Goal: Task Accomplishment & Management: Manage account settings

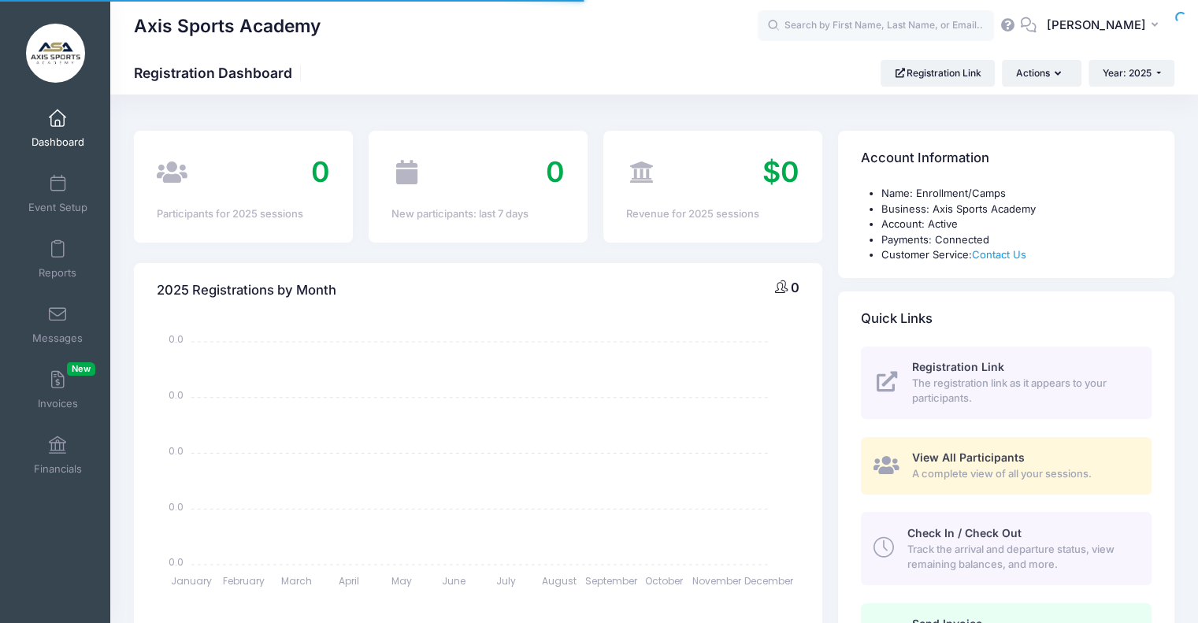
select select
click at [1156, 25] on icon "button" at bounding box center [1157, 25] width 13 height 0
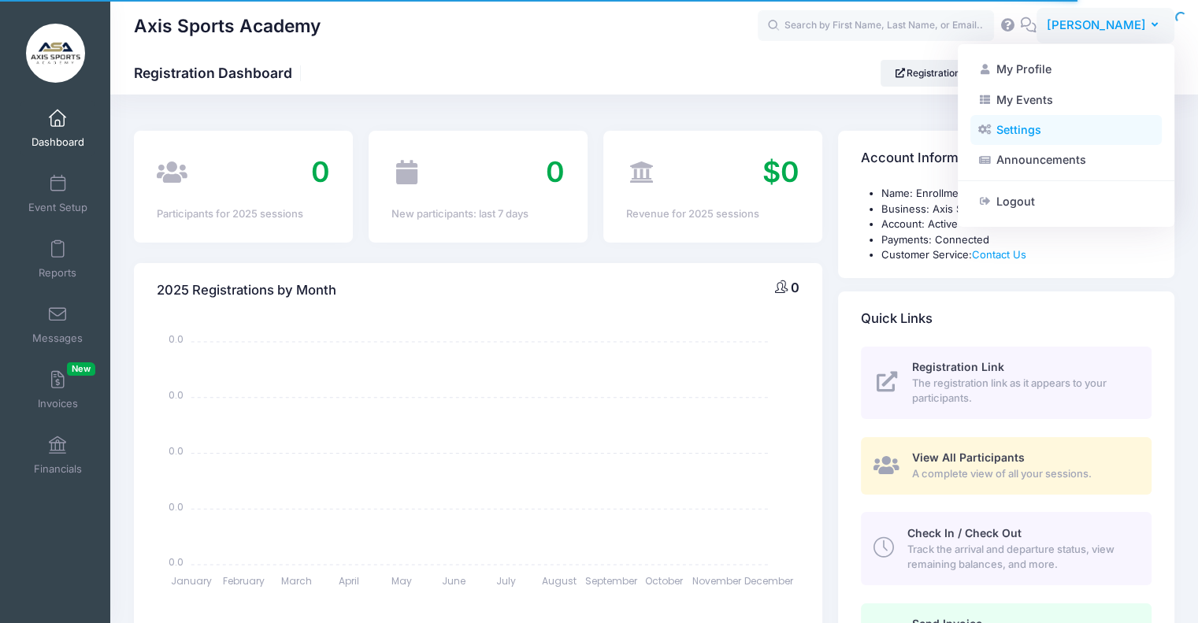
click at [1030, 137] on link "Settings" at bounding box center [1065, 130] width 191 height 30
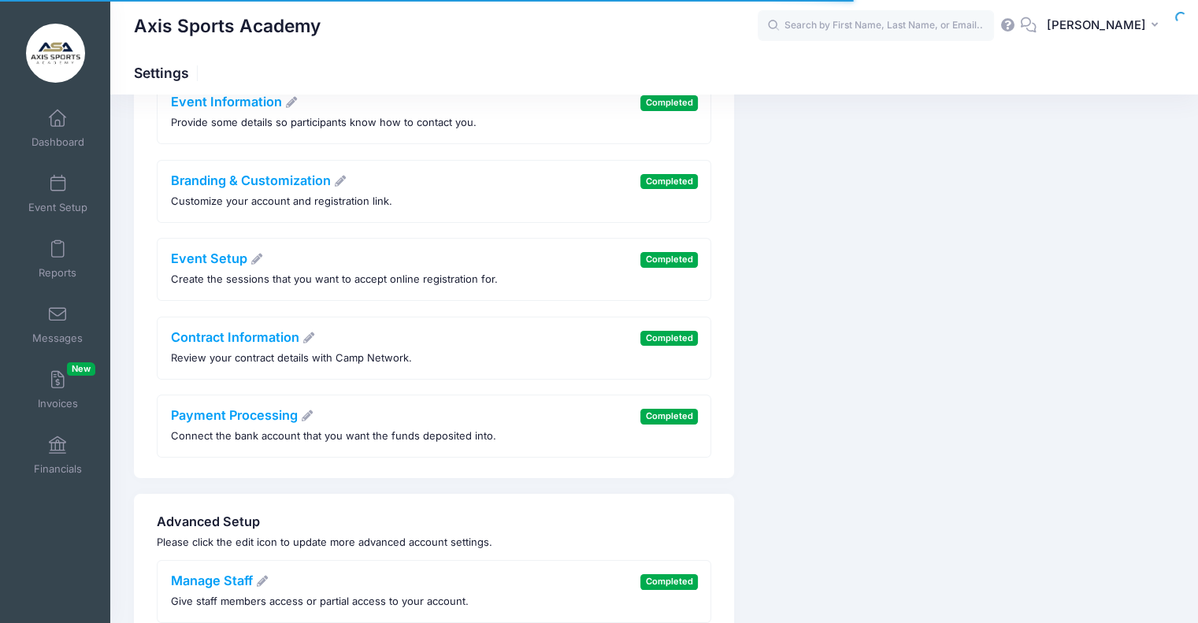
scroll to position [166, 0]
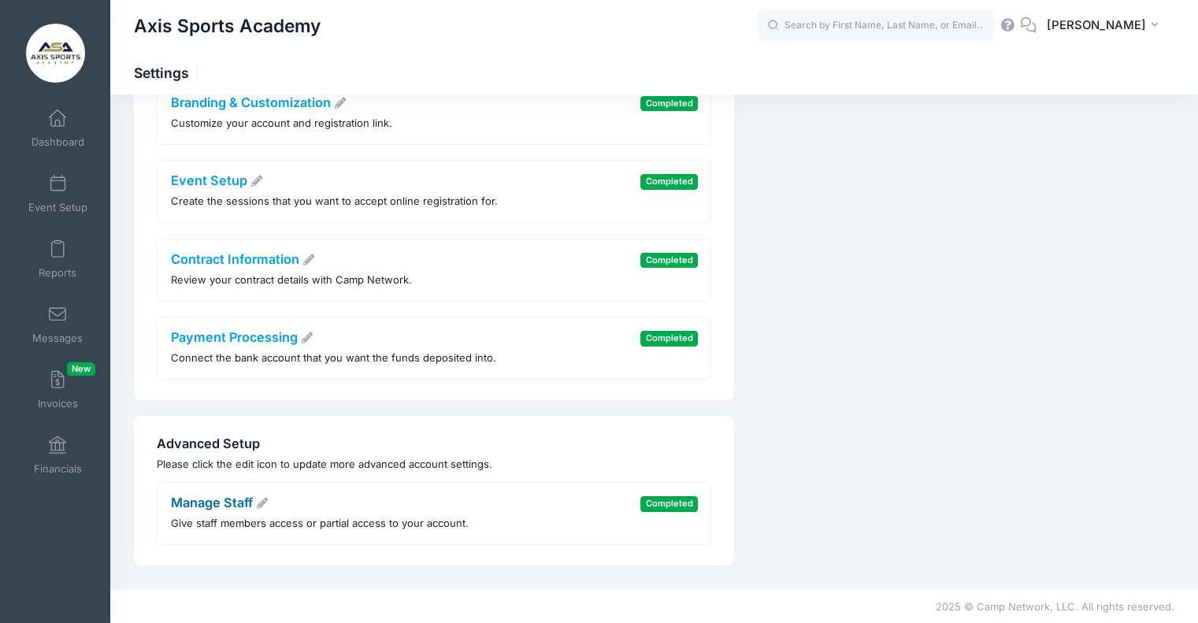
click at [230, 503] on link "Manage Staff" at bounding box center [220, 503] width 98 height 16
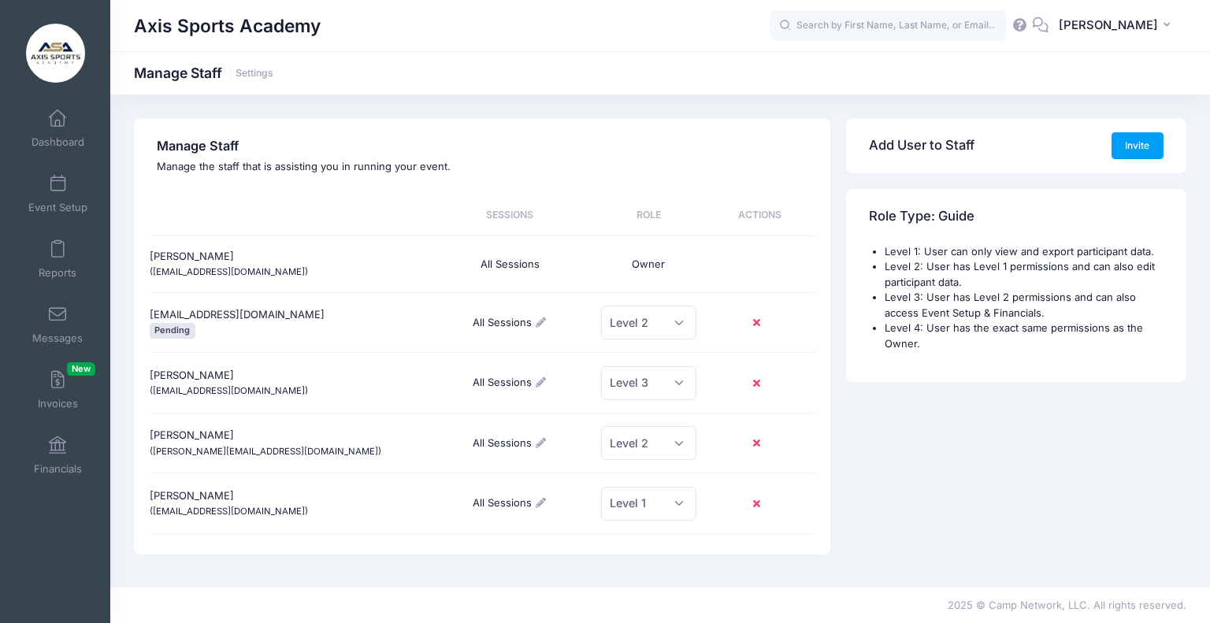
click at [757, 323] on icon at bounding box center [759, 323] width 13 height 0
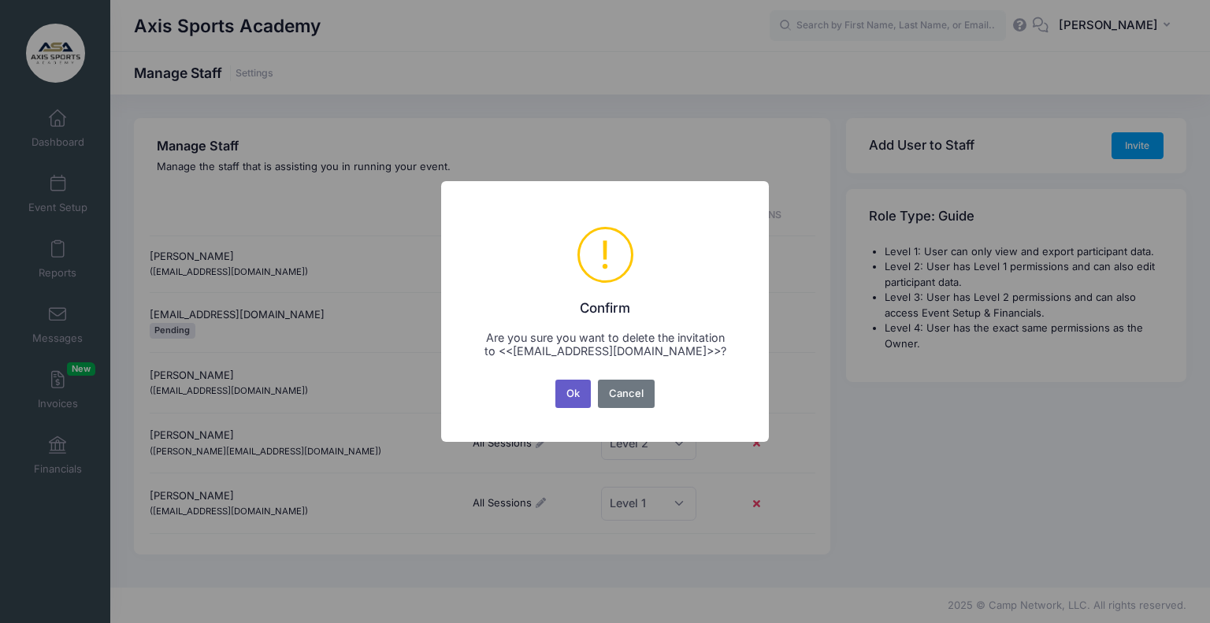
click at [571, 391] on button "Ok" at bounding box center [573, 394] width 36 height 28
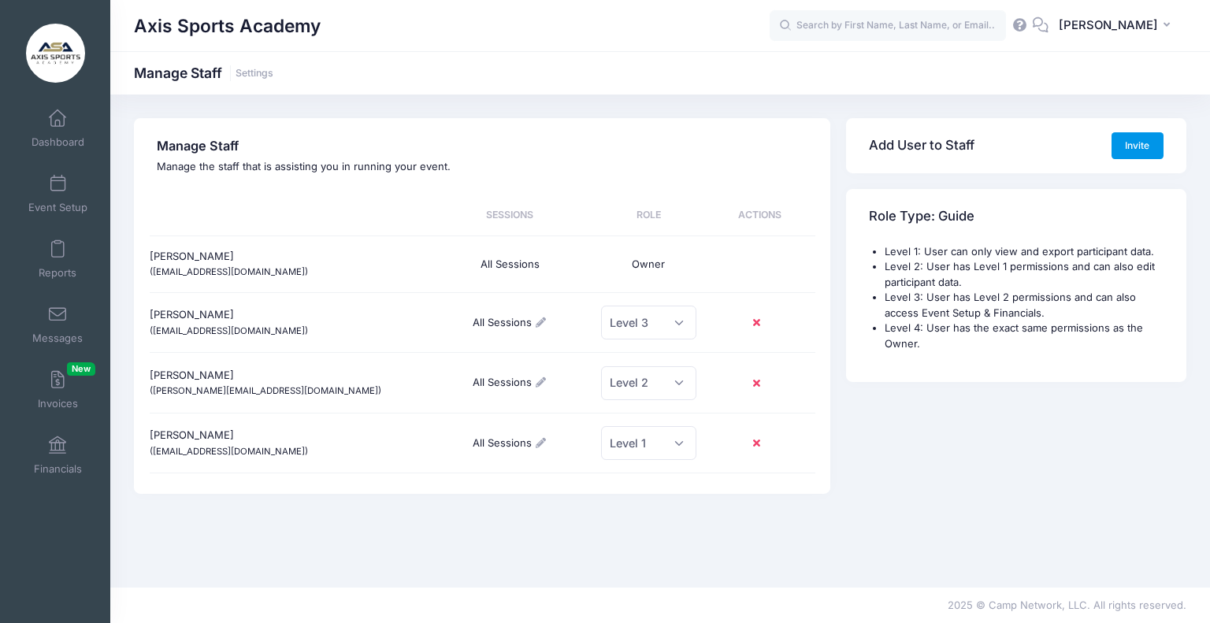
click at [1137, 148] on button "Invite" at bounding box center [1137, 145] width 52 height 27
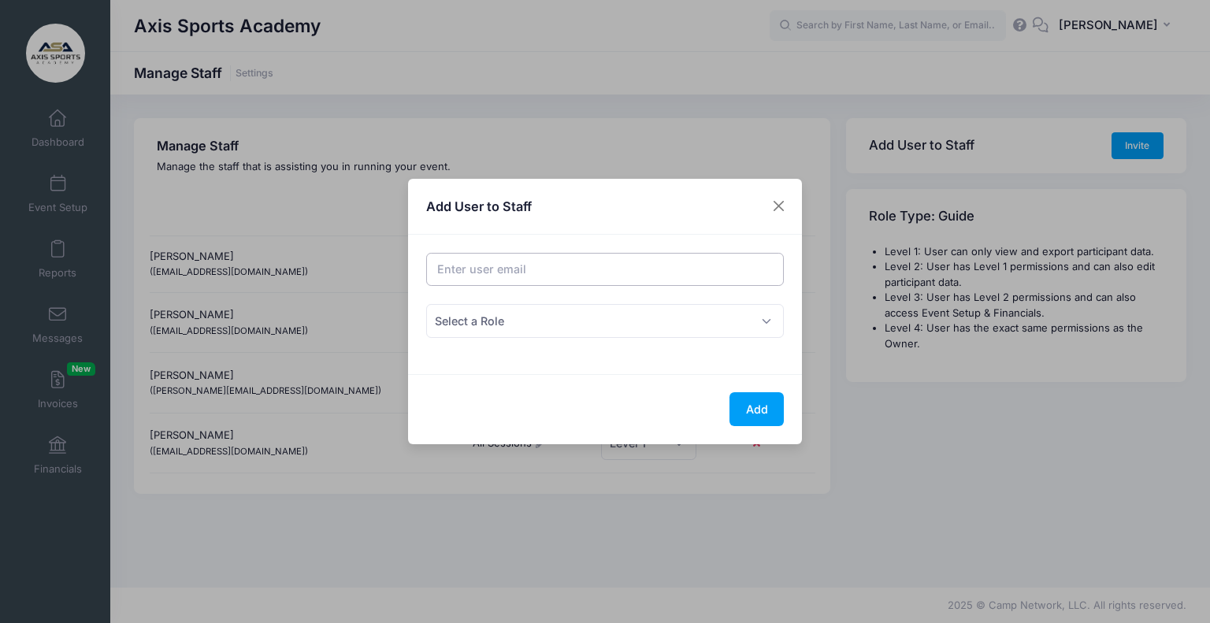
click at [510, 276] on input "Email address" at bounding box center [605, 270] width 358 height 34
type input "[EMAIL_ADDRESS][DOMAIN_NAME]"
click at [572, 324] on span "Select a Role" at bounding box center [605, 321] width 358 height 34
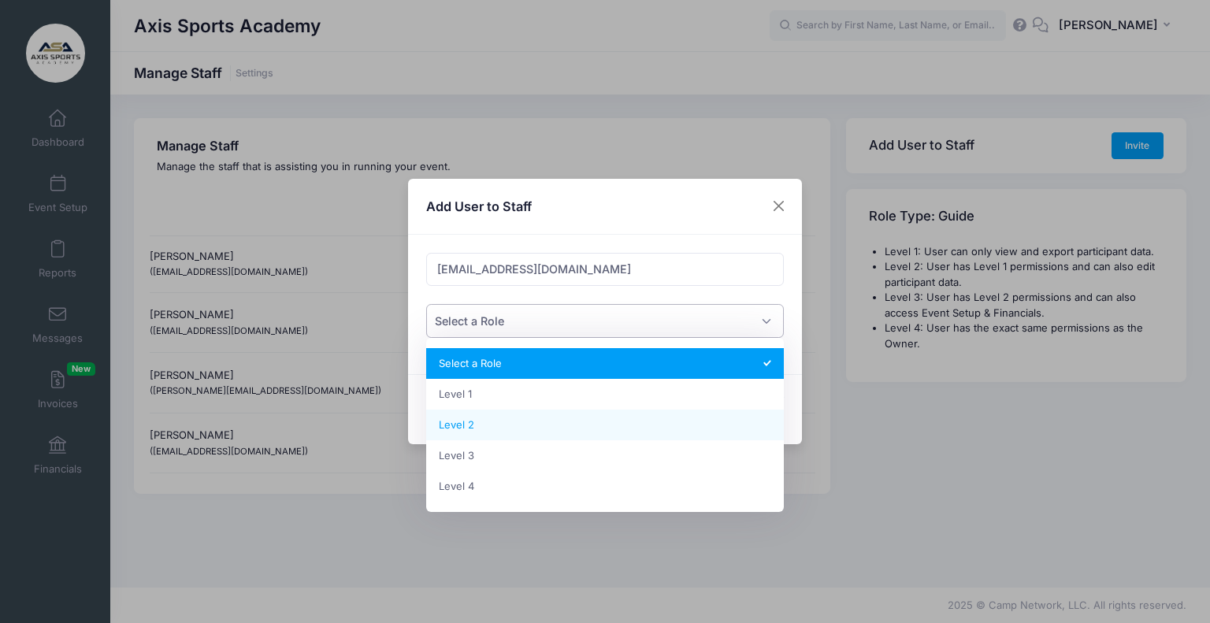
select select "3"
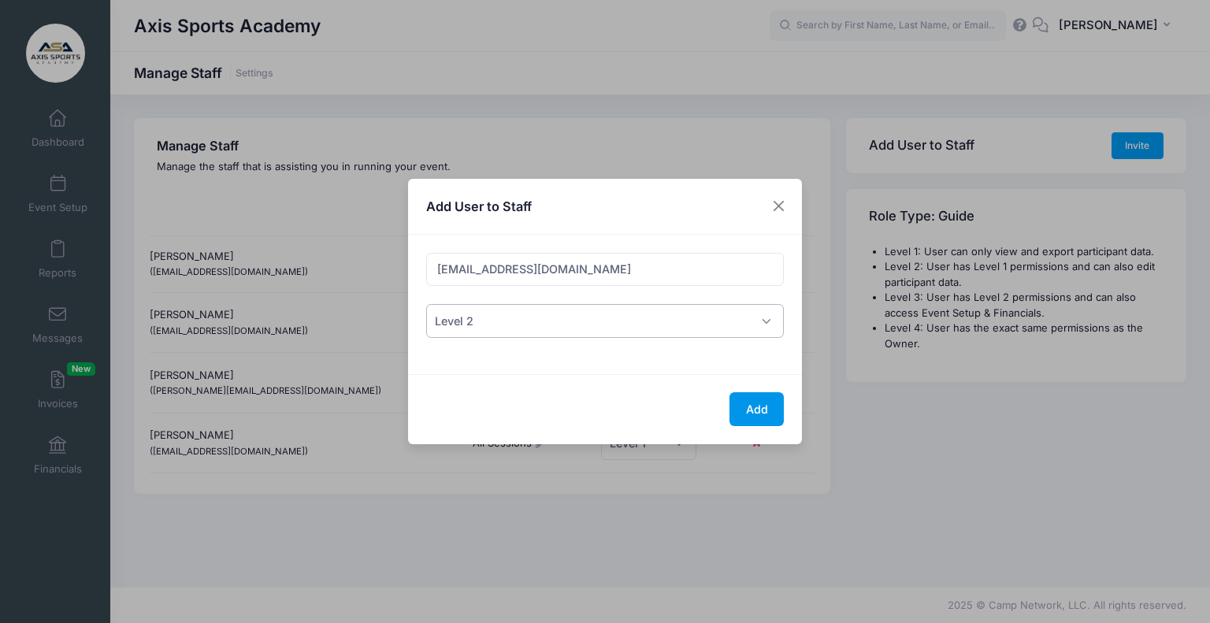
click at [758, 415] on button "Add" at bounding box center [756, 409] width 54 height 34
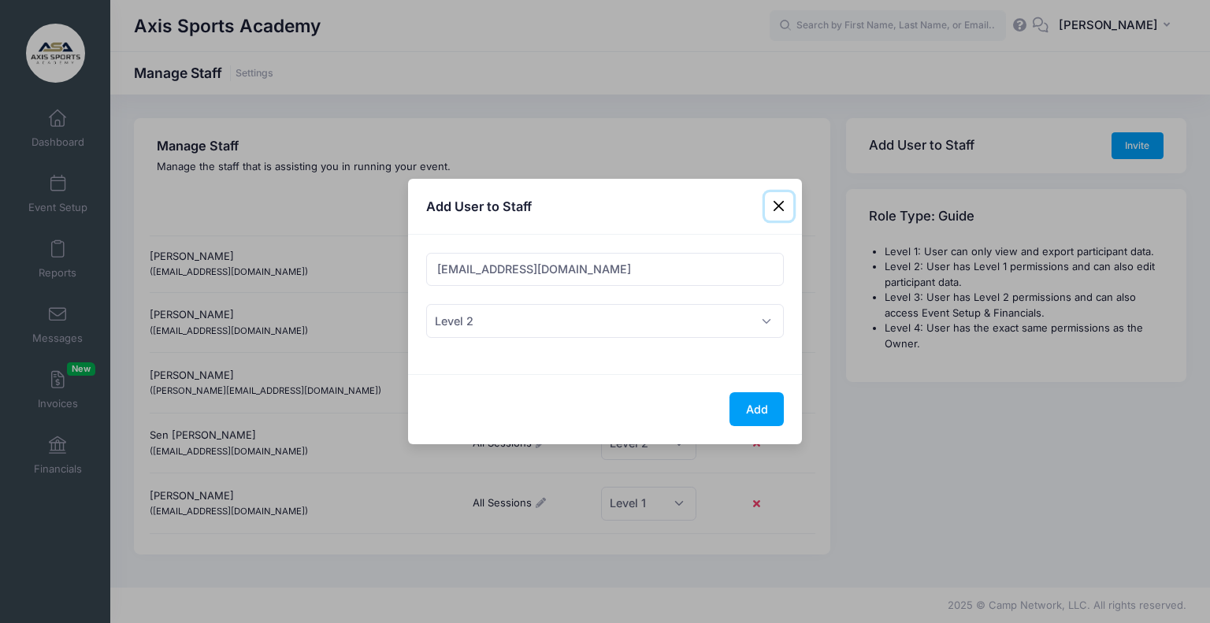
click at [776, 207] on button "Close" at bounding box center [779, 206] width 28 height 28
